Goal: Task Accomplishment & Management: Manage account settings

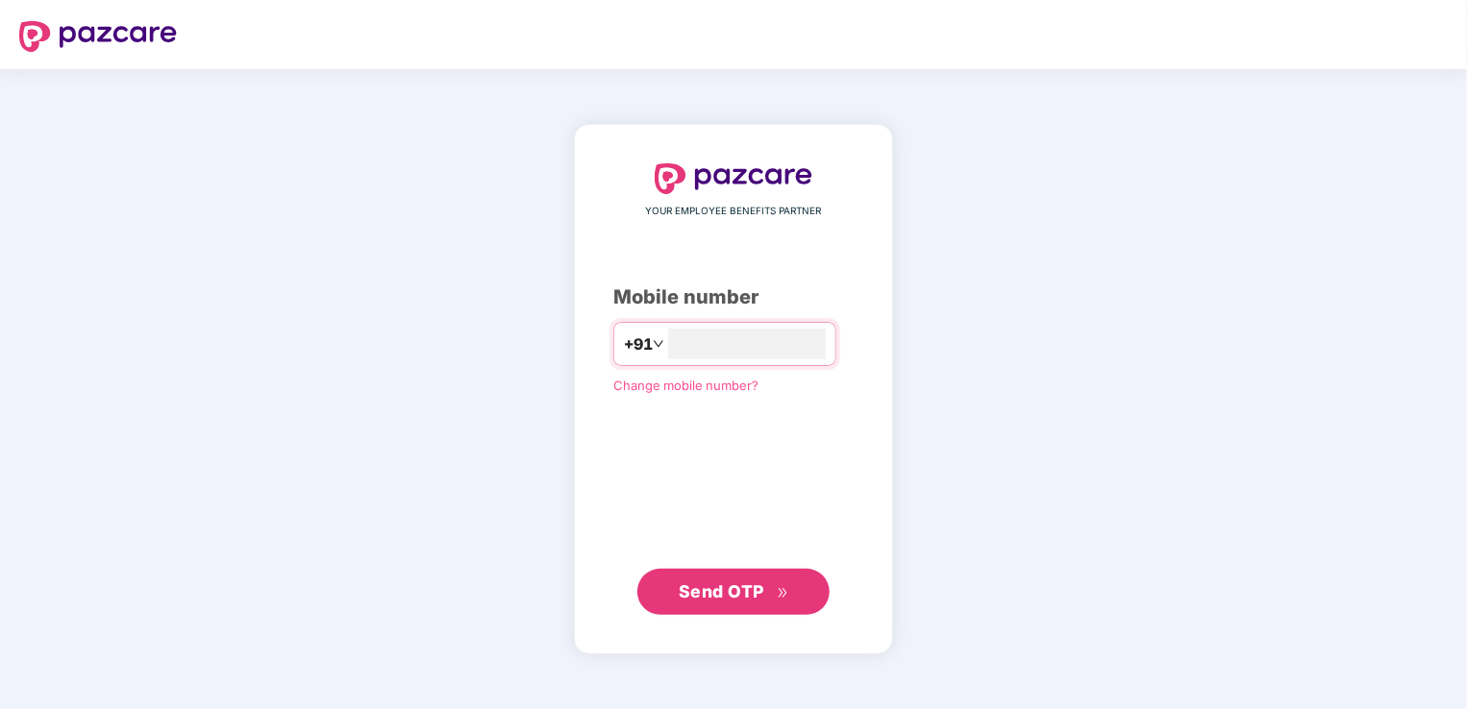
type input "**********"
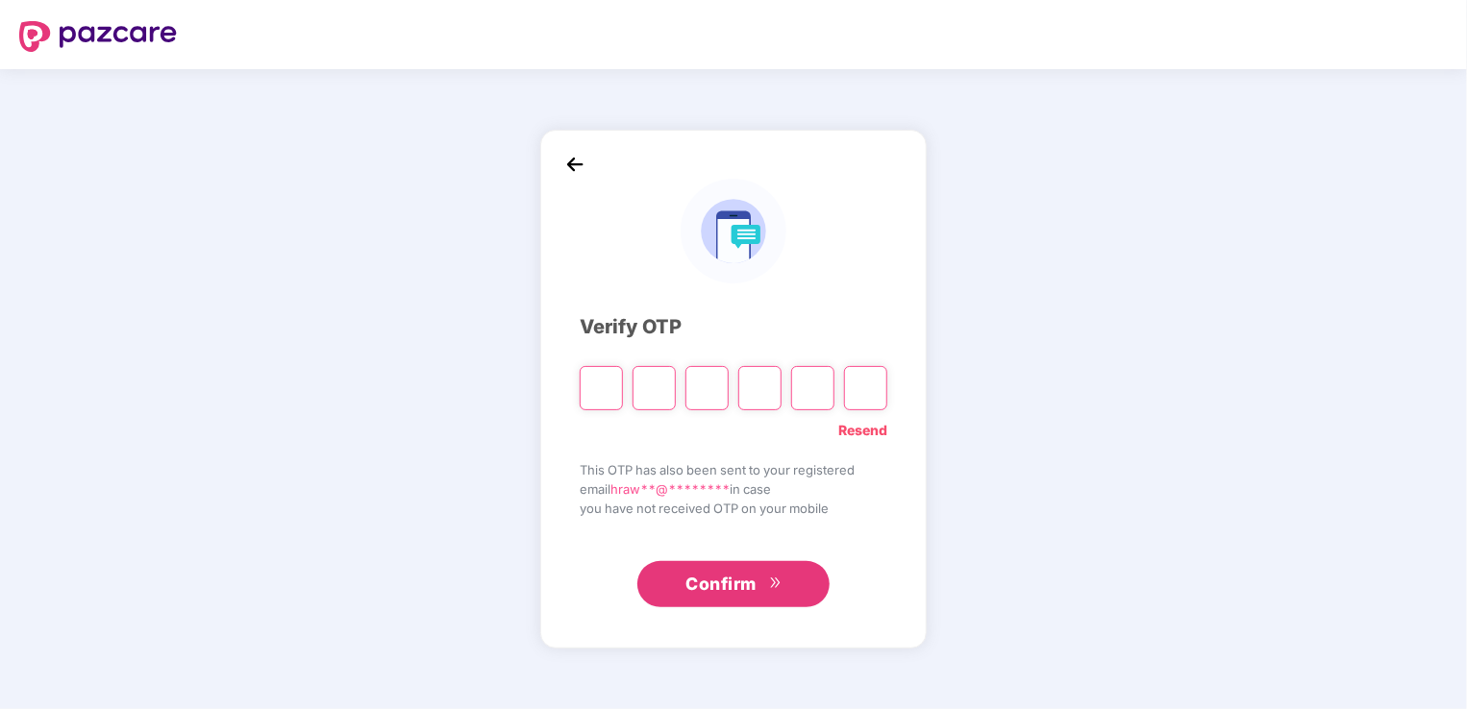
type input "*"
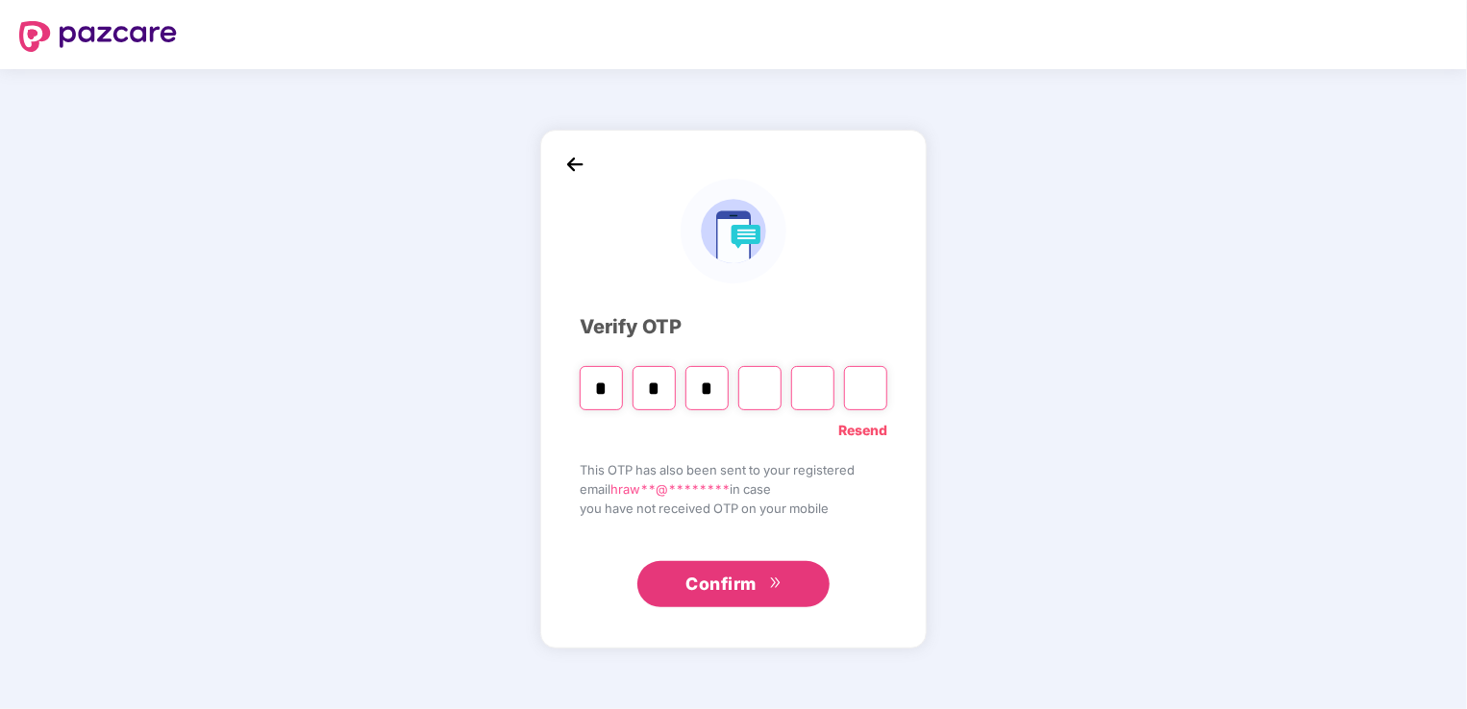
type input "*"
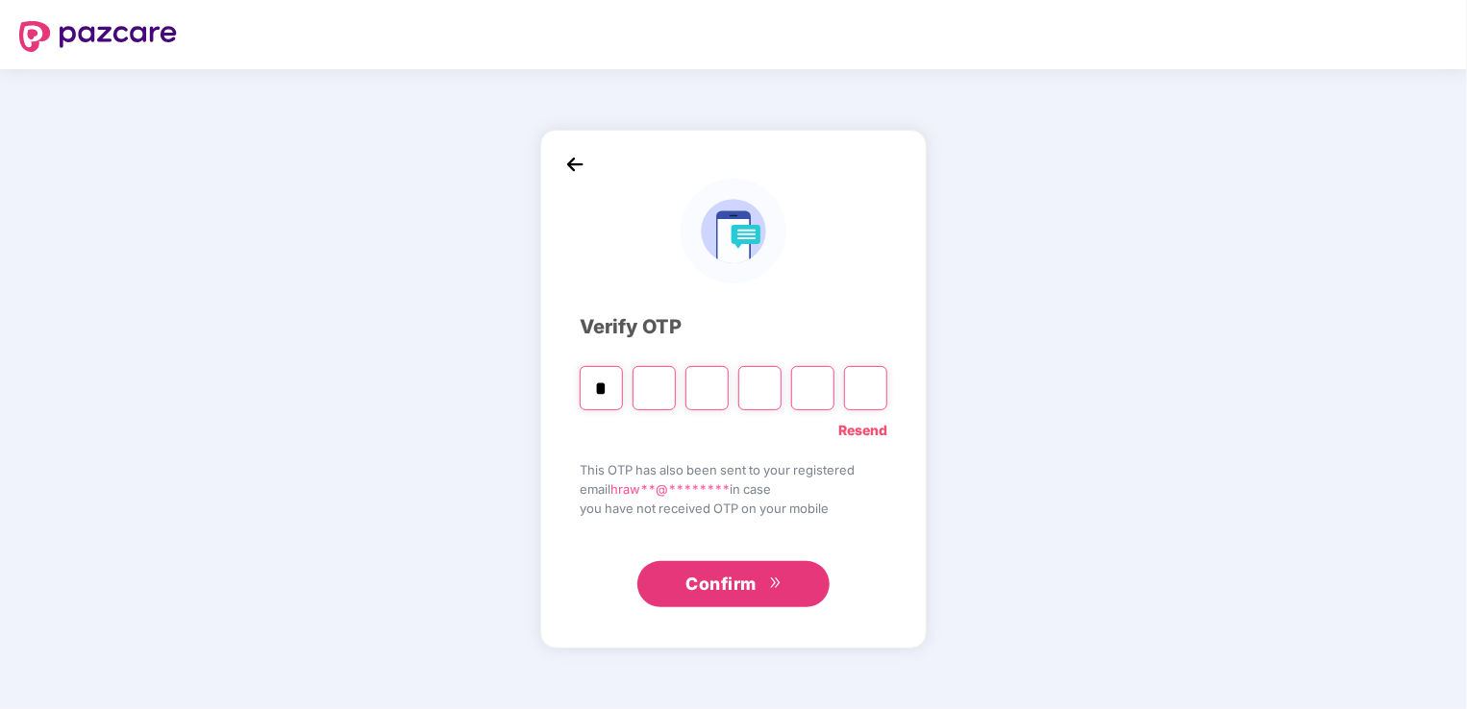
type input "*"
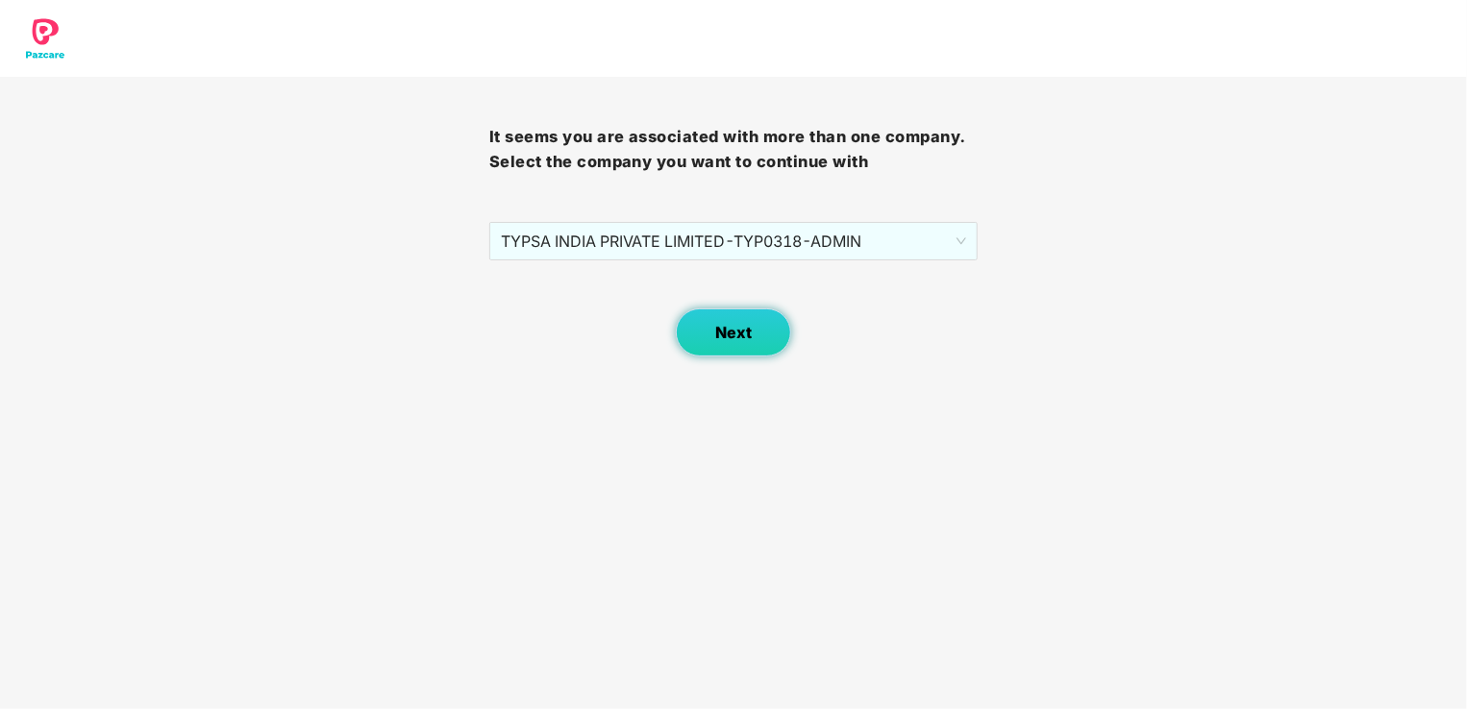
click at [750, 329] on span "Next" at bounding box center [733, 333] width 37 height 18
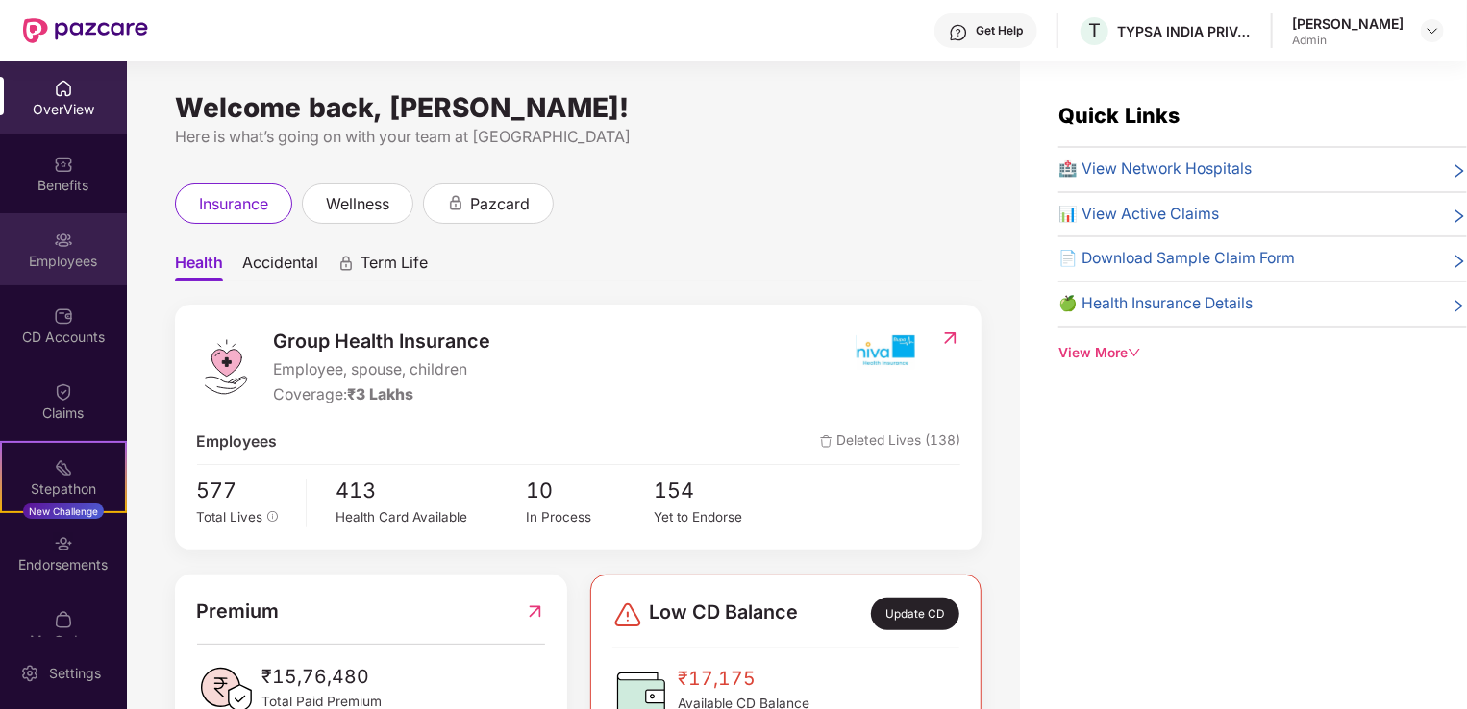
click at [65, 240] on img at bounding box center [63, 240] width 19 height 19
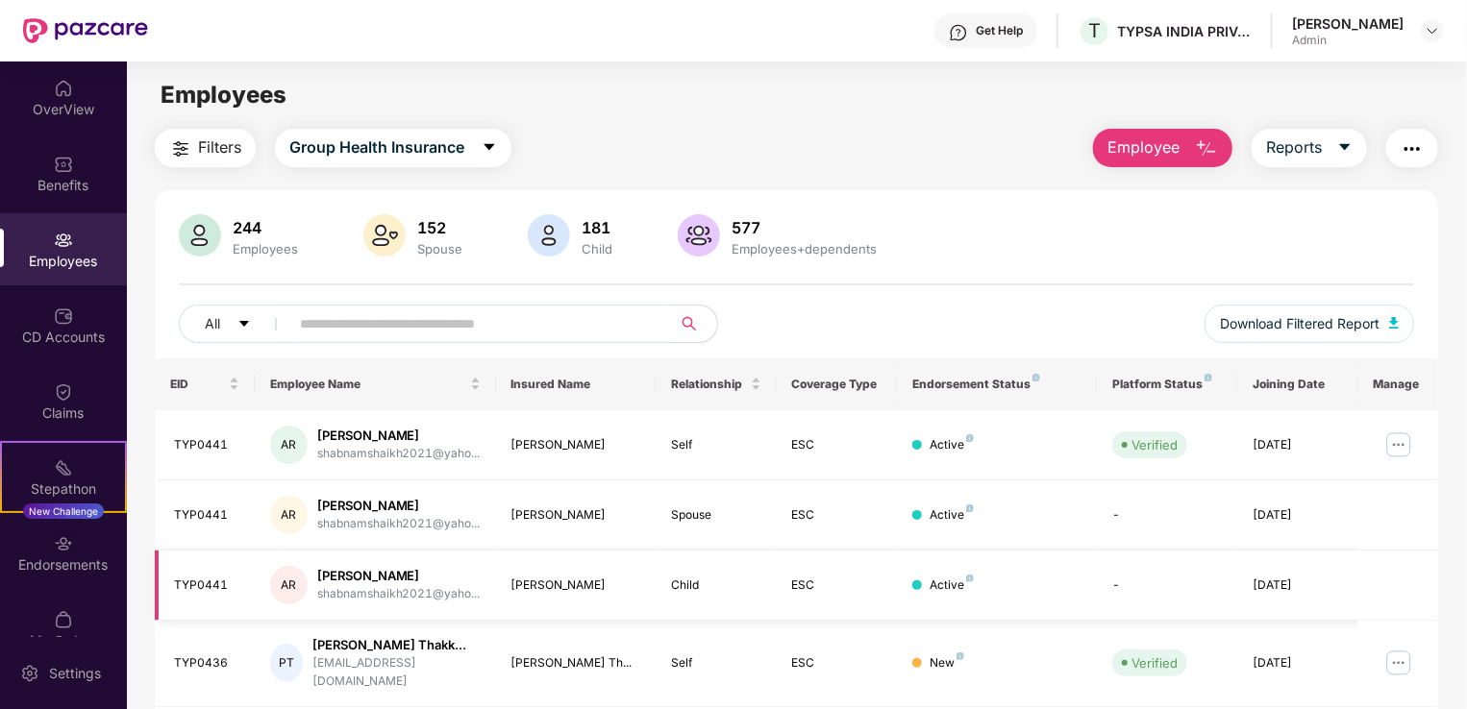
click at [465, 585] on div "shabnamshaikh2021@yaho..." at bounding box center [398, 594] width 163 height 18
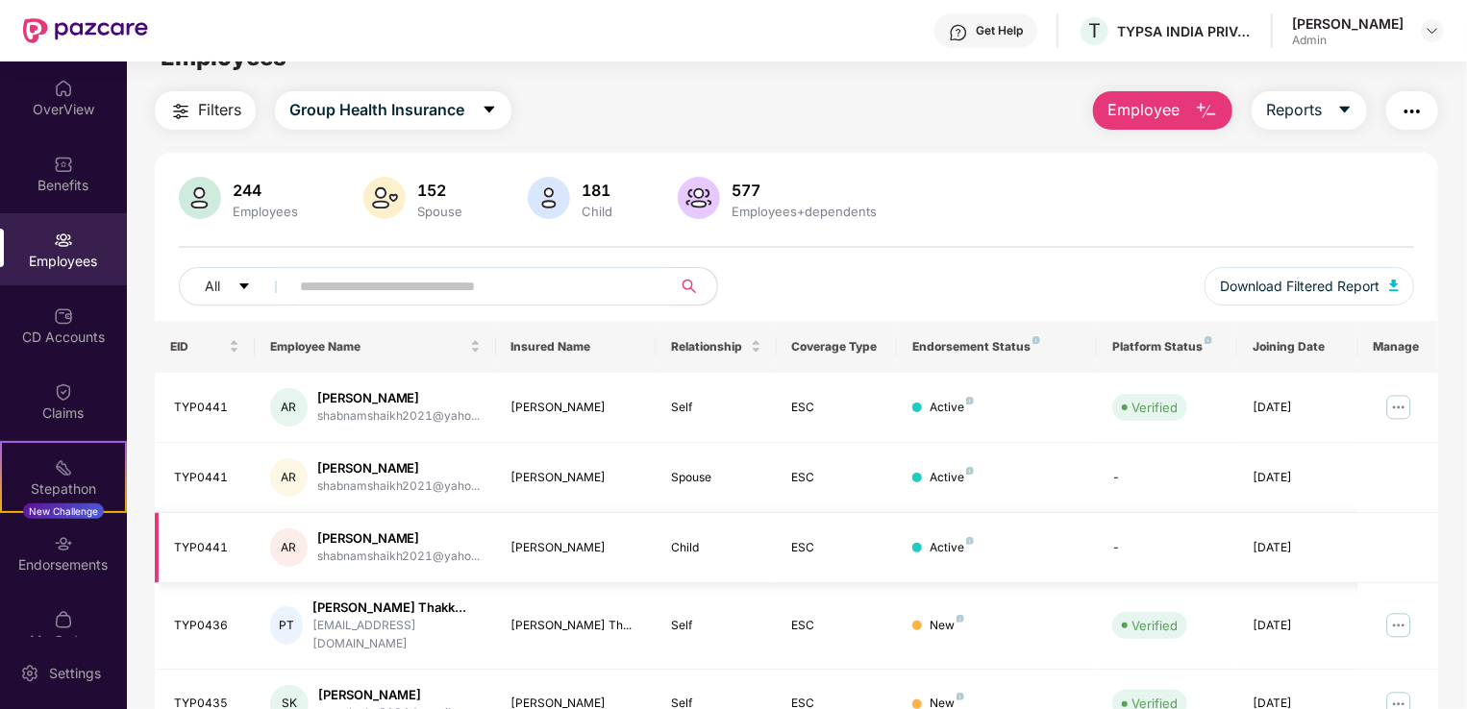
scroll to position [38, 0]
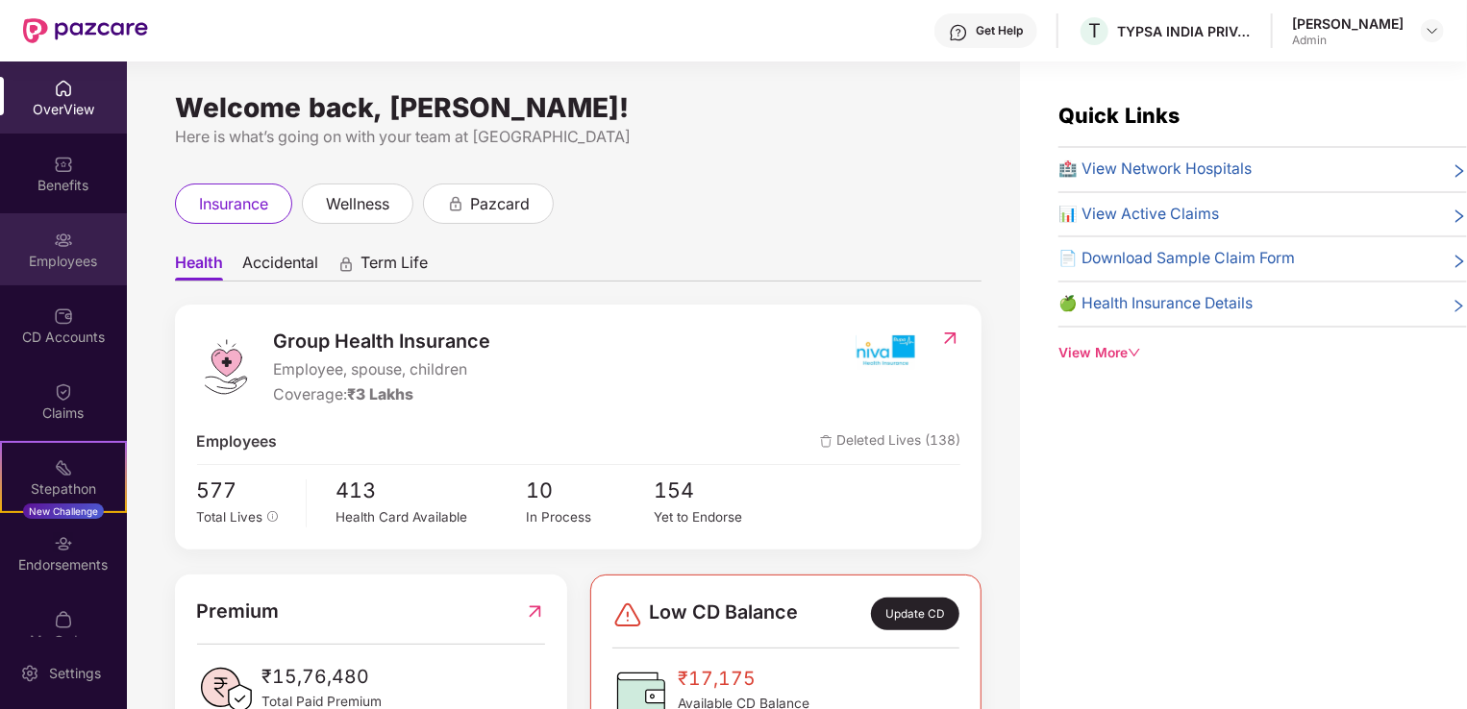
click at [76, 278] on div "Employees" at bounding box center [63, 249] width 127 height 72
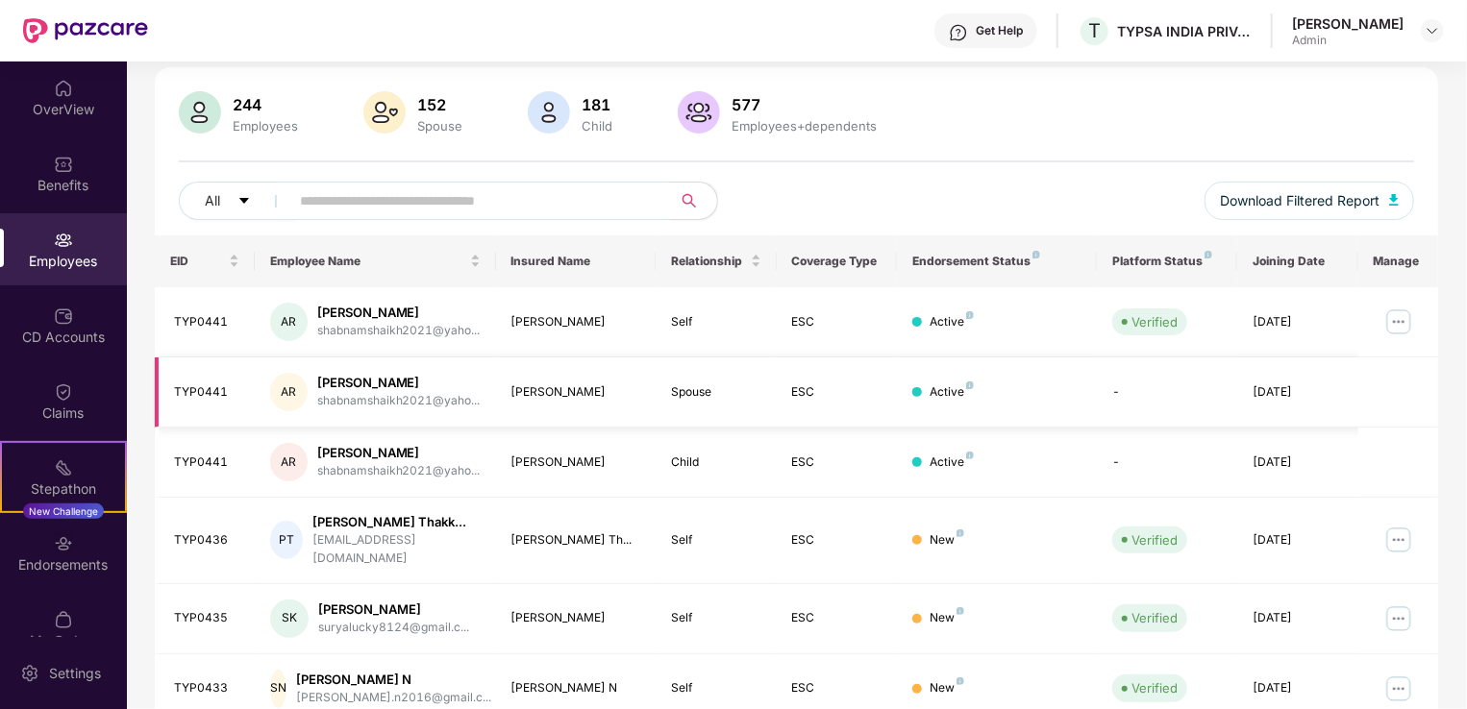
scroll to position [469, 0]
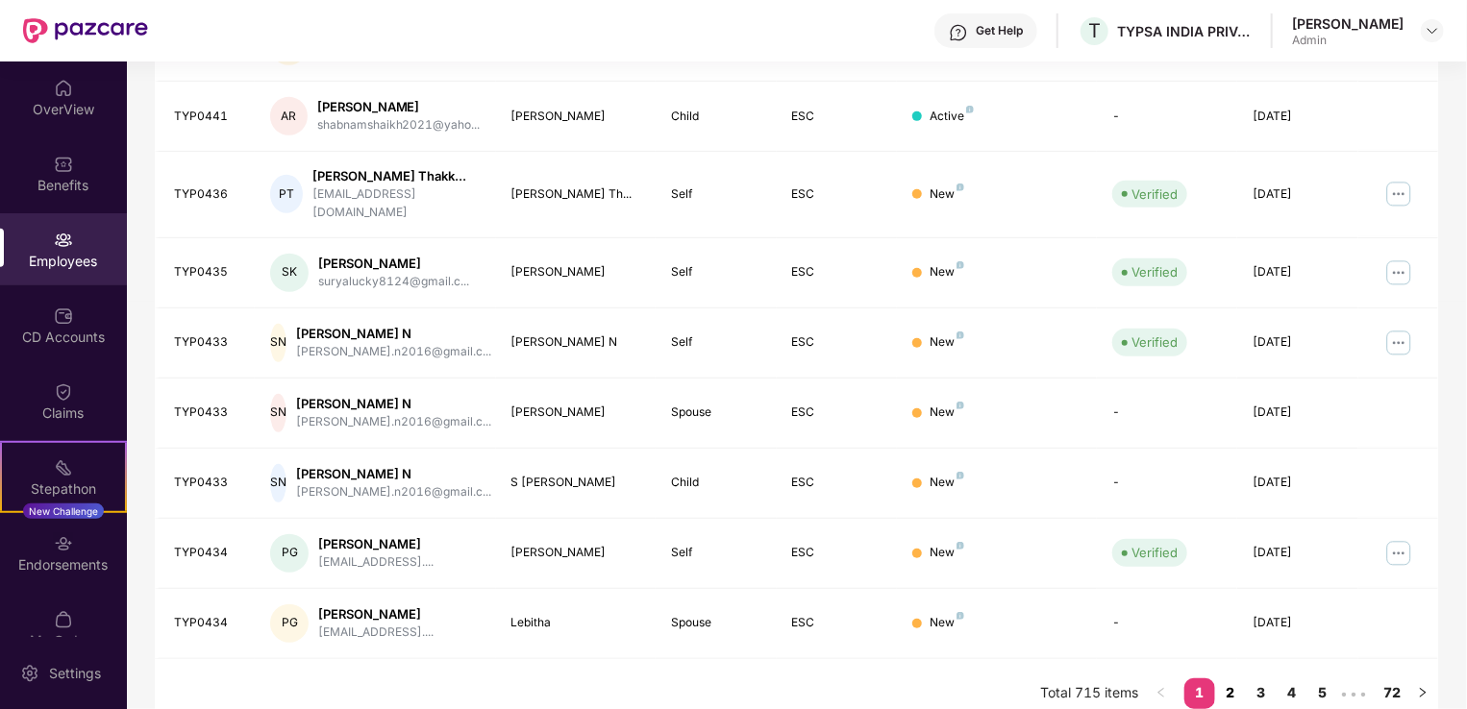
click at [1234, 679] on link "2" at bounding box center [1230, 693] width 31 height 29
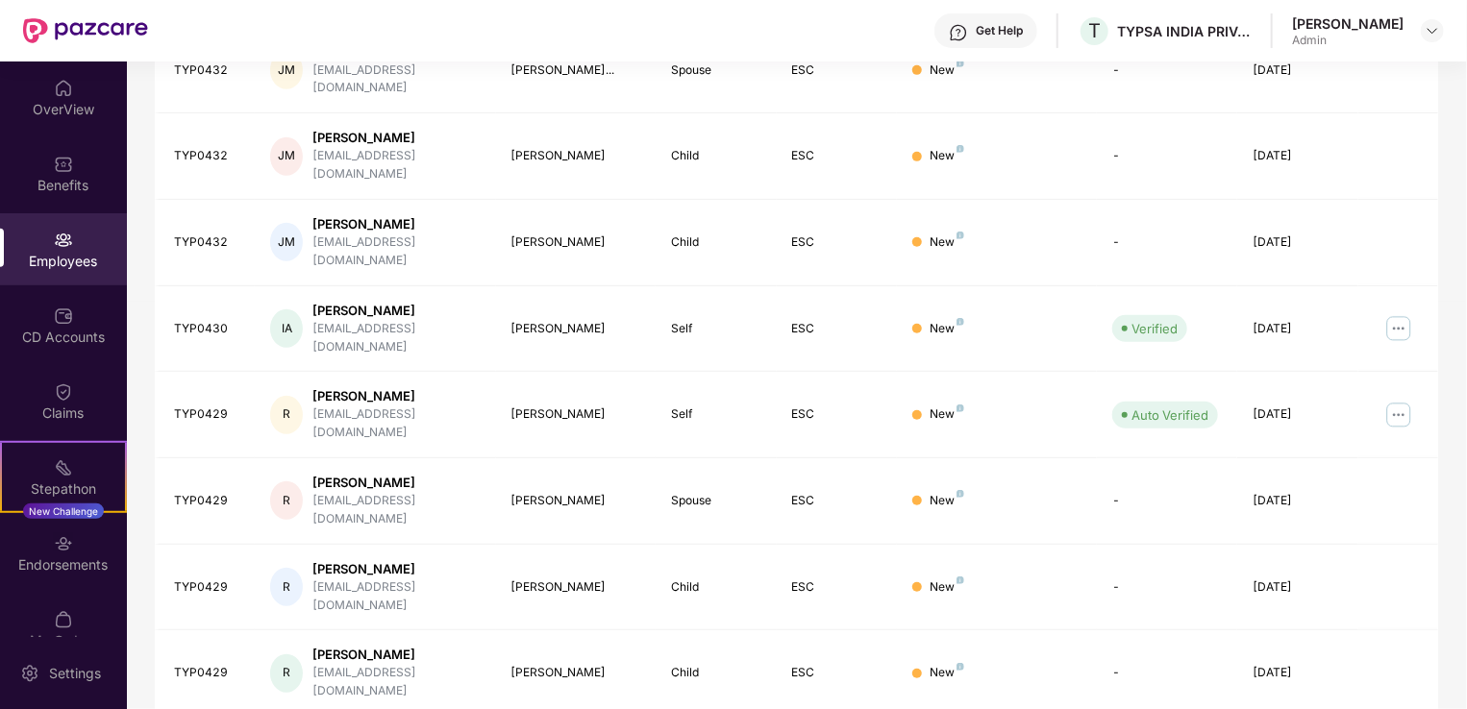
click at [1263, 675] on div "EID Employee Name Insured Name Relationship Coverage Type Endorsement Status Pl…" at bounding box center [796, 372] width 1283 height 967
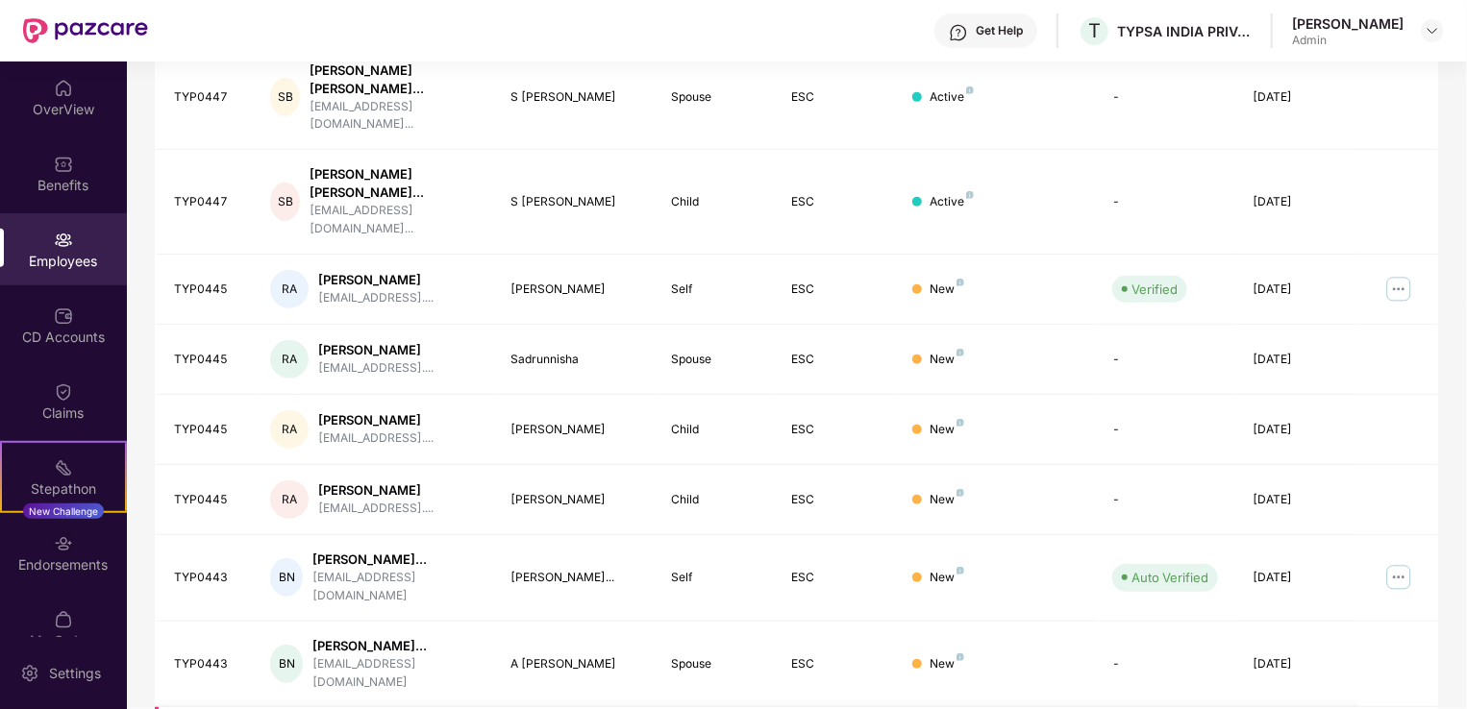
scroll to position [517, 0]
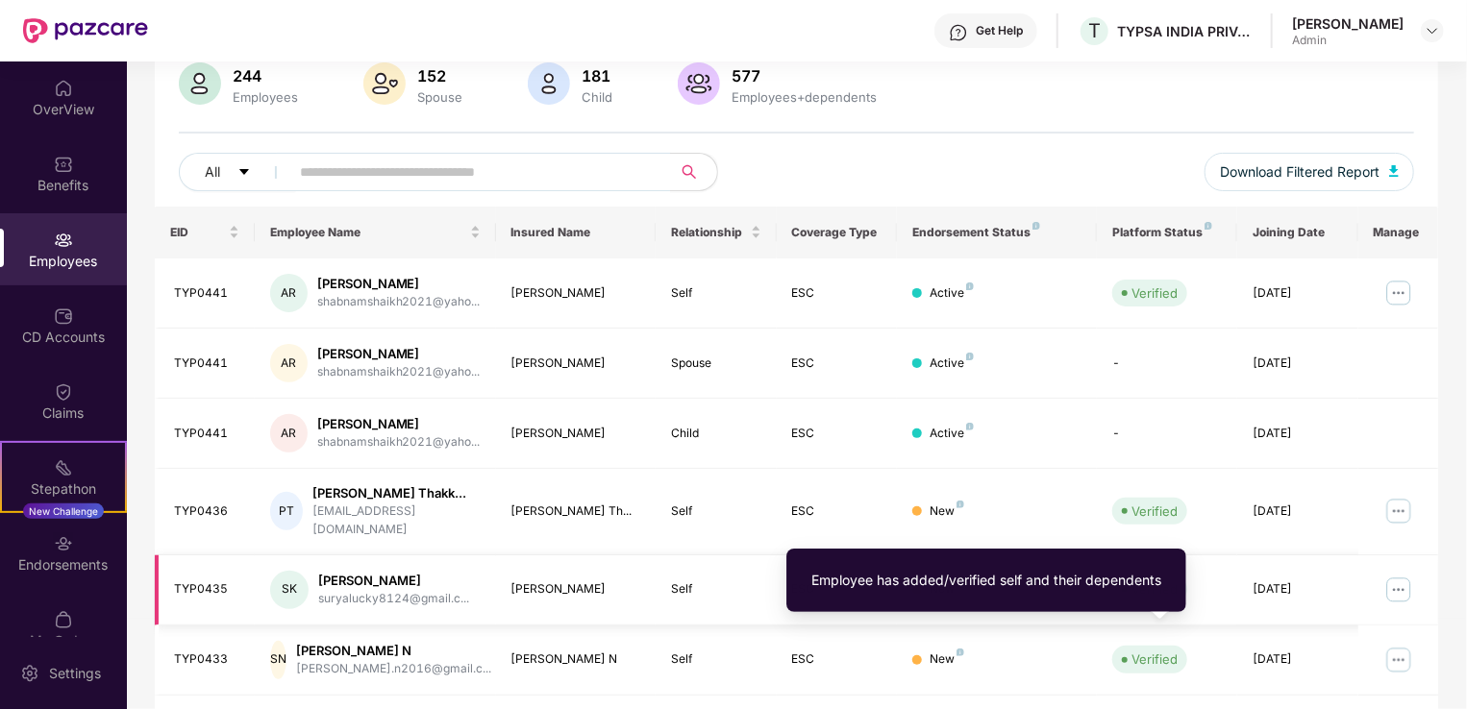
scroll to position [469, 0]
